Goal: Use online tool/utility: Utilize a website feature to perform a specific function

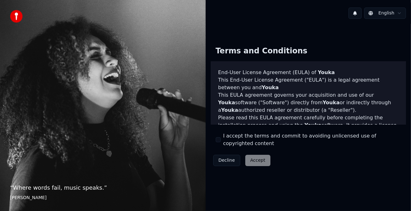
click at [259, 158] on div "Decline Accept" at bounding box center [242, 160] width 62 height 16
click at [220, 139] on button "I accept the terms and commit to avoiding unlicensed use of copyrighted content" at bounding box center [218, 139] width 5 height 5
click at [258, 164] on button "Accept" at bounding box center [257, 160] width 25 height 11
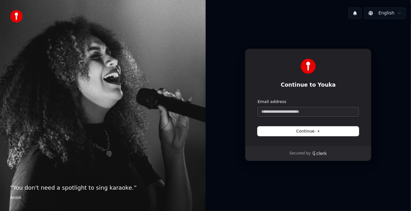
click at [286, 114] on input "Email address" at bounding box center [307, 111] width 101 height 9
click at [271, 115] on input "Email address" at bounding box center [307, 111] width 101 height 9
click at [266, 131] on button "Continue" at bounding box center [307, 131] width 101 height 9
type input "**********"
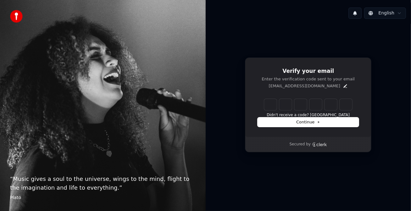
click at [272, 104] on input "Enter verification code" at bounding box center [308, 104] width 88 height 11
type input "******"
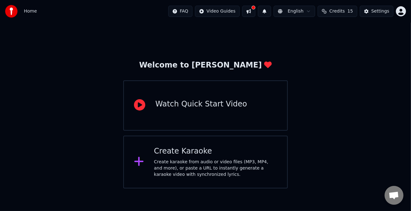
click at [169, 162] on div "Create karaoke from audio or video files (MP3, MP4, and more), or paste a URL t…" at bounding box center [215, 168] width 123 height 19
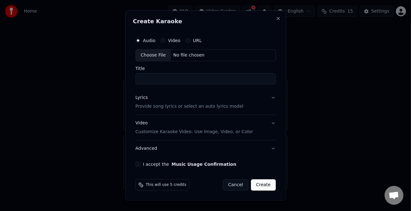
click at [193, 41] on label "URL" at bounding box center [197, 40] width 9 height 4
click at [191, 41] on button "URL" at bounding box center [187, 40] width 5 height 5
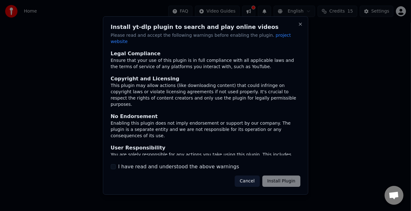
click at [114, 165] on button "I have read and understood the above warnings" at bounding box center [113, 166] width 5 height 5
click at [273, 179] on button "Install Plugin" at bounding box center [281, 181] width 38 height 11
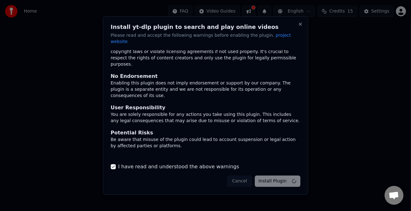
scroll to position [46, 0]
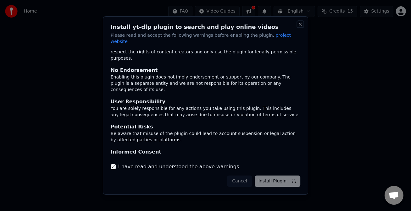
click at [302, 26] on button "Close" at bounding box center [300, 24] width 5 height 5
click at [244, 178] on div "Cancel Install Plugin" at bounding box center [263, 181] width 73 height 11
click at [298, 27] on button "Close" at bounding box center [300, 24] width 5 height 5
click at [299, 27] on button "Close" at bounding box center [300, 24] width 5 height 5
click at [298, 27] on button "Close" at bounding box center [300, 24] width 5 height 5
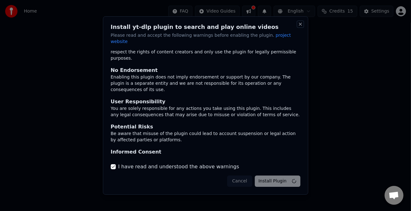
click at [297, 26] on div "Install yt-dlp plugin to search and play online videos Please read and accept t…" at bounding box center [206, 105] width 206 height 179
click at [30, 13] on div at bounding box center [205, 105] width 411 height 211
click at [245, 180] on div "Cancel Install Plugin" at bounding box center [263, 181] width 73 height 11
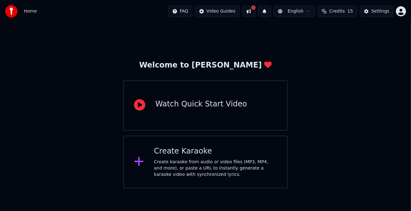
click at [217, 174] on div "Create karaoke from audio or video files (MP3, MP4, and more), or paste a URL t…" at bounding box center [215, 168] width 123 height 19
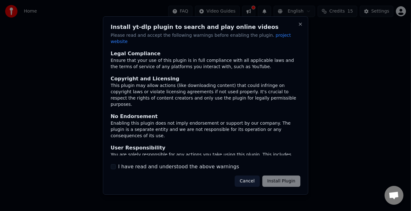
click at [117, 165] on div "I have read and understood the above warnings" at bounding box center [206, 167] width 190 height 8
click at [114, 164] on button "I have read and understood the above warnings" at bounding box center [113, 166] width 5 height 5
click at [274, 178] on button "Install Plugin" at bounding box center [281, 181] width 38 height 11
